Goal: Transaction & Acquisition: Download file/media

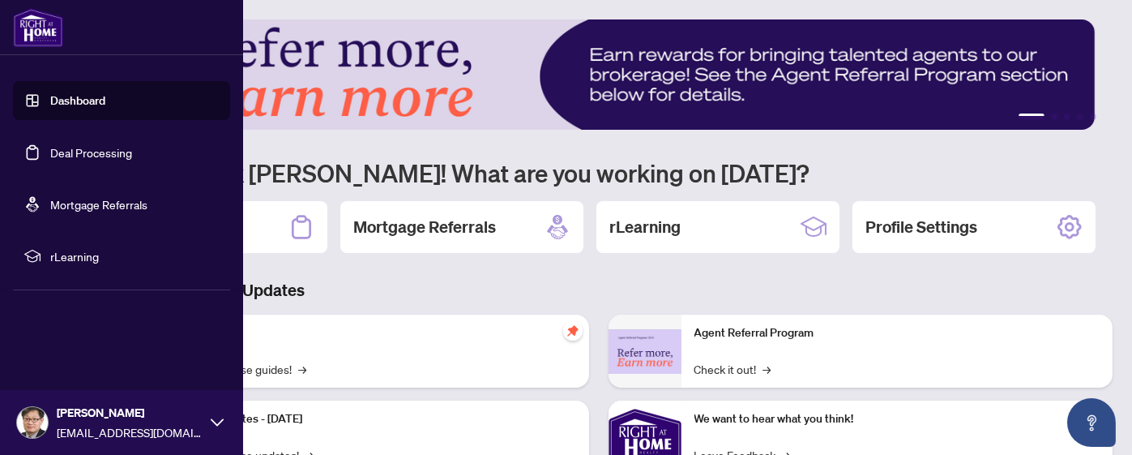
click at [92, 149] on link "Deal Processing" at bounding box center [91, 152] width 82 height 15
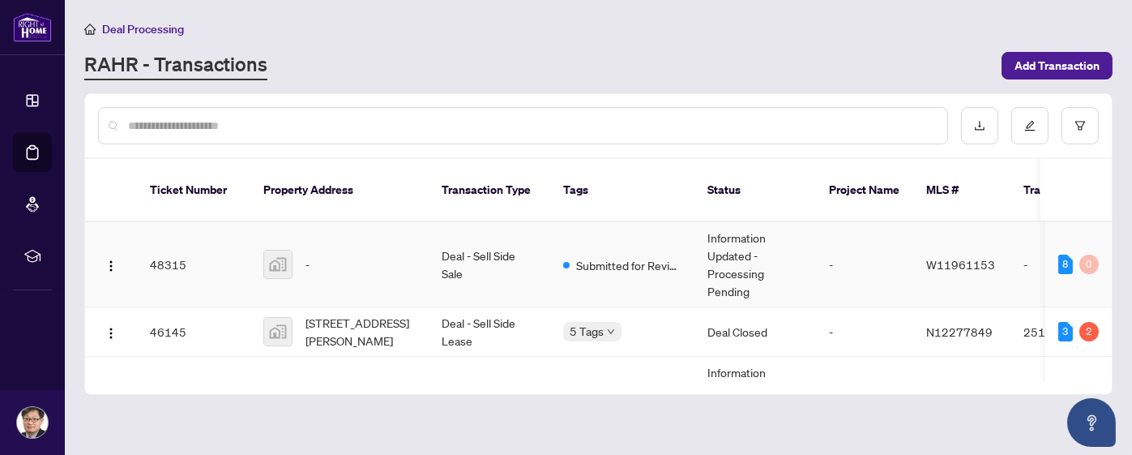
click at [493, 249] on td "Deal - Sell Side Sale" at bounding box center [490, 264] width 122 height 85
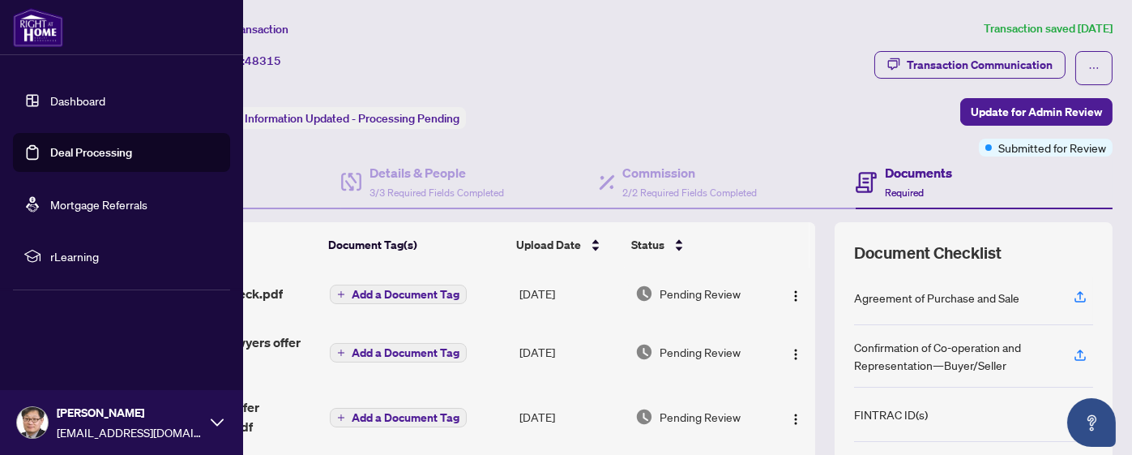
click at [73, 150] on link "Deal Processing" at bounding box center [91, 152] width 82 height 15
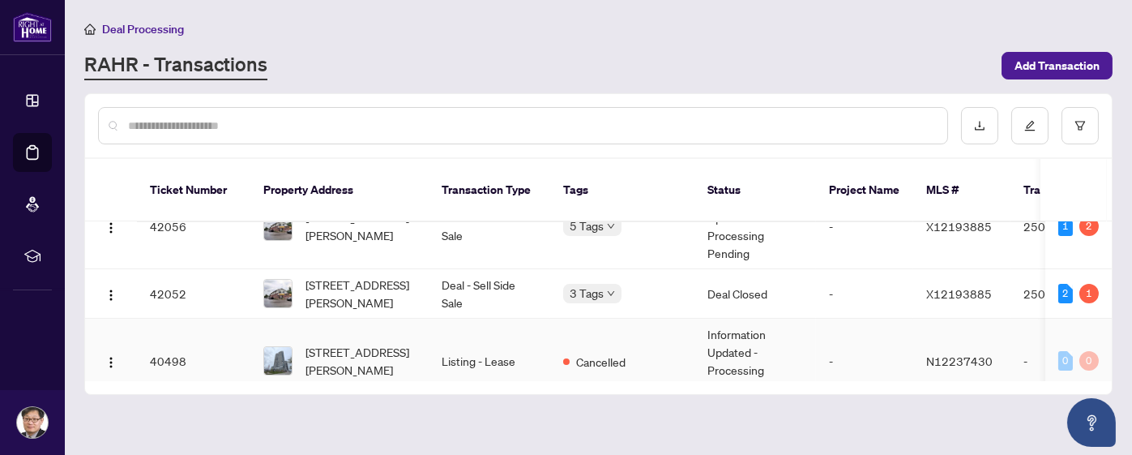
scroll to position [256, 0]
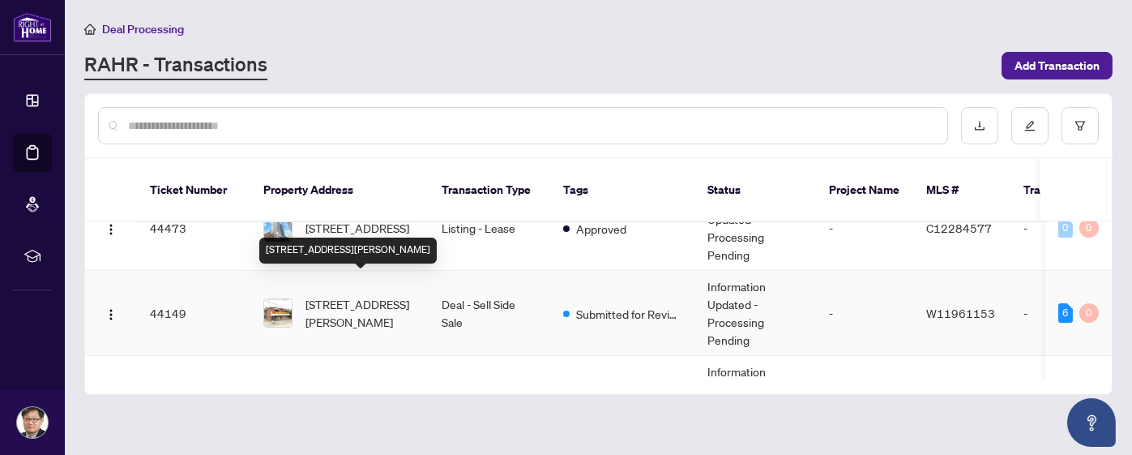
click at [382, 295] on span "[STREET_ADDRESS][PERSON_NAME]" at bounding box center [360, 313] width 110 height 36
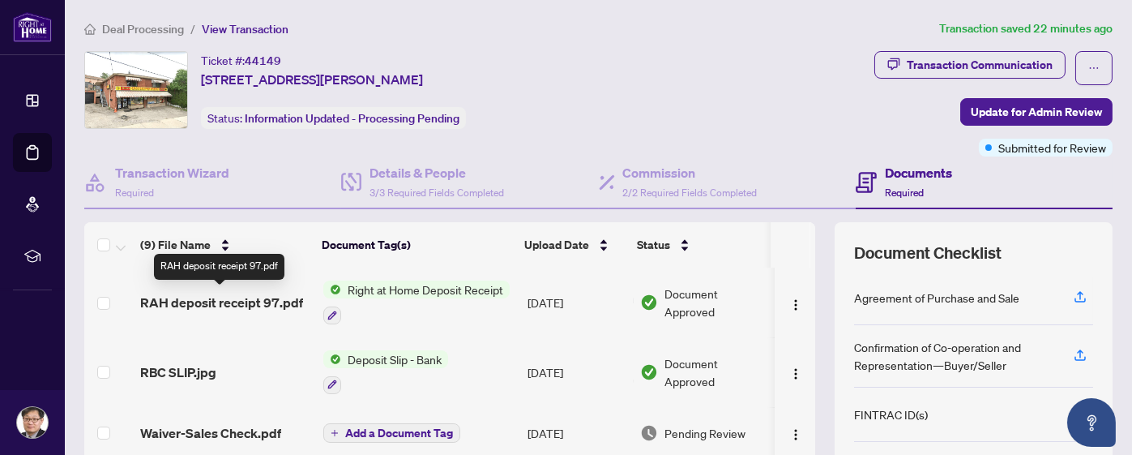
click at [169, 305] on span "RAH deposit receipt 97.pdf" at bounding box center [221, 301] width 163 height 19
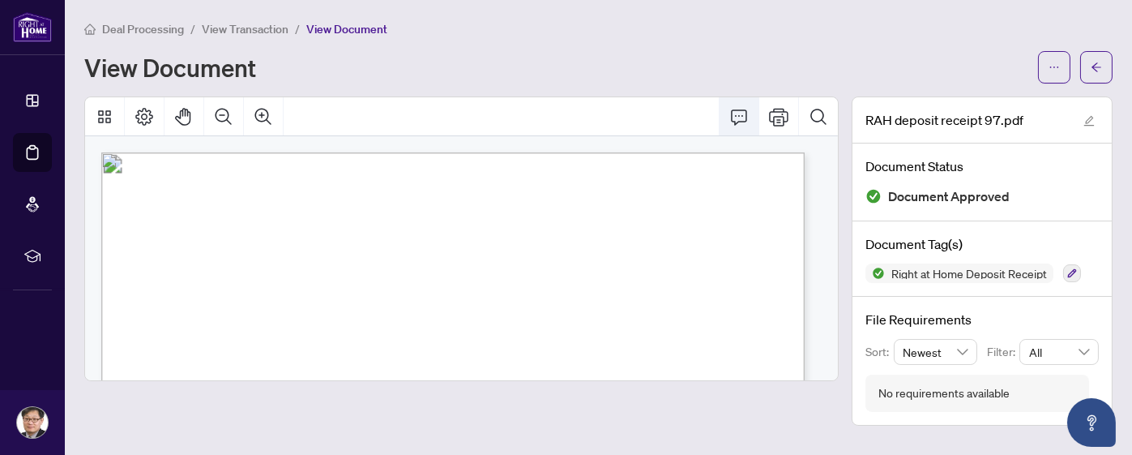
click at [737, 117] on icon "Comment" at bounding box center [738, 116] width 19 height 19
click at [739, 115] on icon "Comment" at bounding box center [738, 116] width 19 height 19
click at [1048, 66] on icon "ellipsis" at bounding box center [1053, 67] width 11 height 11
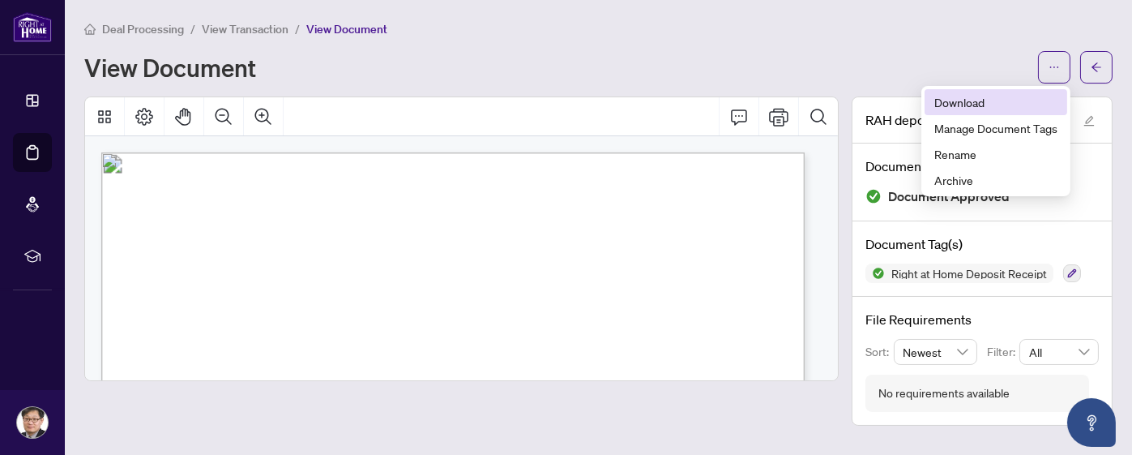
click at [989, 105] on span "Download" at bounding box center [995, 102] width 123 height 18
